Goal: Find specific page/section: Find specific page/section

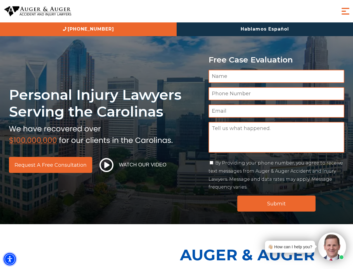
click at [10, 259] on img "Accessibility Menu" at bounding box center [10, 259] width 12 height 12
